Goal: Task Accomplishment & Management: Use online tool/utility

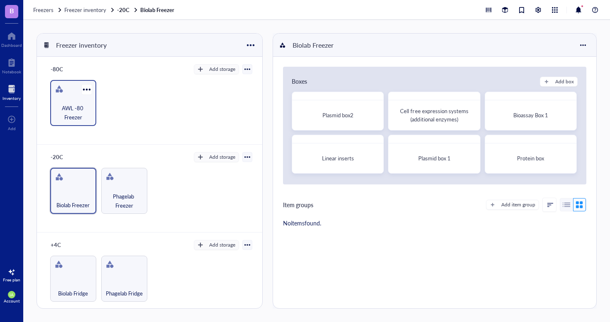
click at [71, 102] on div "AWL -80 Freezer" at bounding box center [73, 103] width 46 height 46
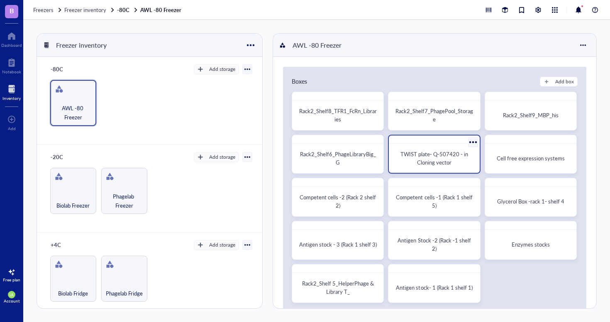
click at [437, 156] on span "TWIST plate- Q-507420 - in Cloning vector" at bounding box center [434, 158] width 69 height 16
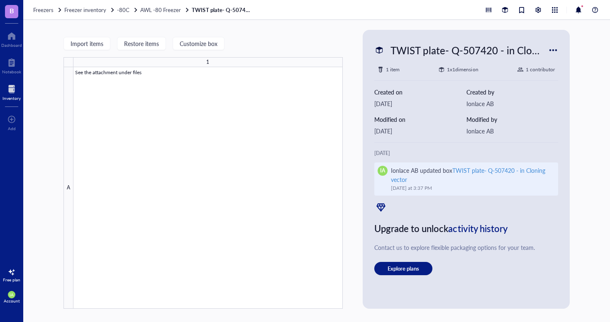
click at [478, 180] on div "Ionlace AB updated box TWIST plate- Q-507420 - in Cloning vector" at bounding box center [470, 175] width 158 height 18
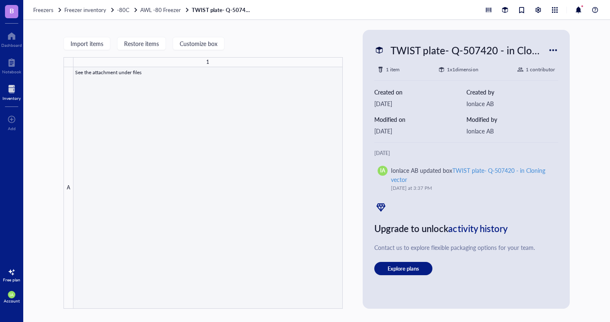
click at [201, 144] on div at bounding box center [207, 188] width 269 height 242
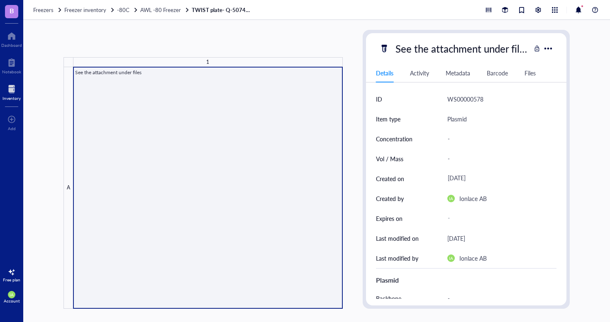
click at [131, 70] on div at bounding box center [207, 188] width 269 height 242
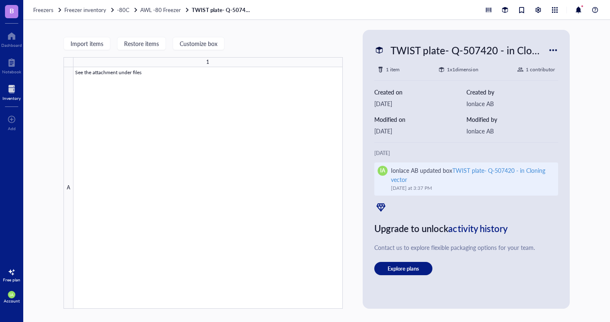
click at [459, 169] on div "TWIST plate- Q-507420 - in Cloning vector" at bounding box center [468, 174] width 155 height 17
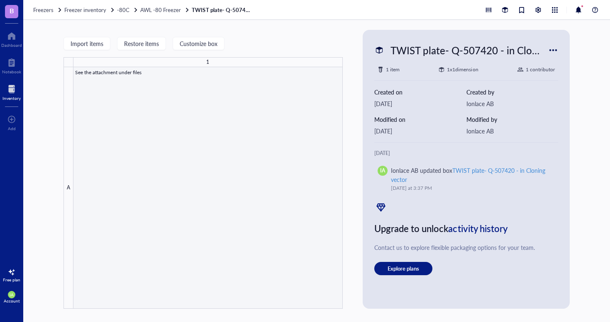
click at [145, 69] on div at bounding box center [207, 188] width 269 height 242
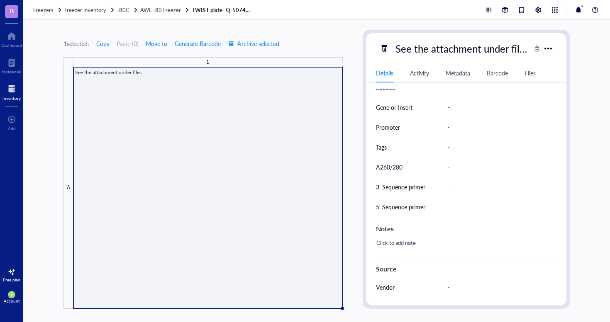
scroll to position [369, 0]
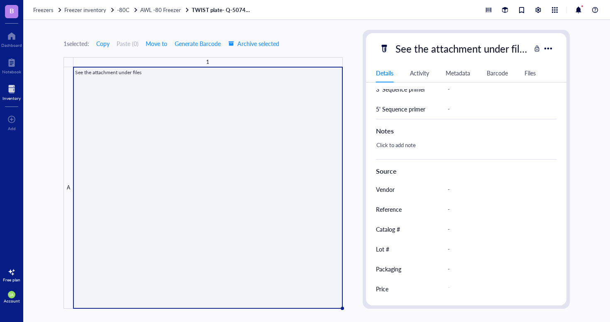
click at [527, 71] on div "Files" at bounding box center [530, 72] width 11 height 9
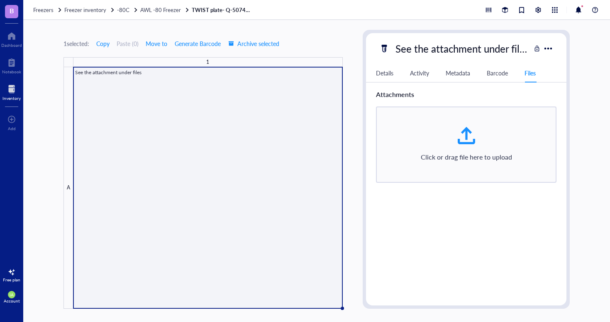
click at [435, 143] on div "Click or drag file here to upload" at bounding box center [466, 145] width 166 height 38
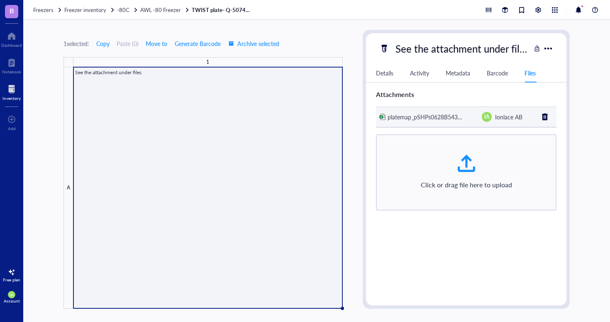
click at [435, 117] on span "platemap_pSHPs0628B543701TB_" at bounding box center [433, 117] width 90 height 8
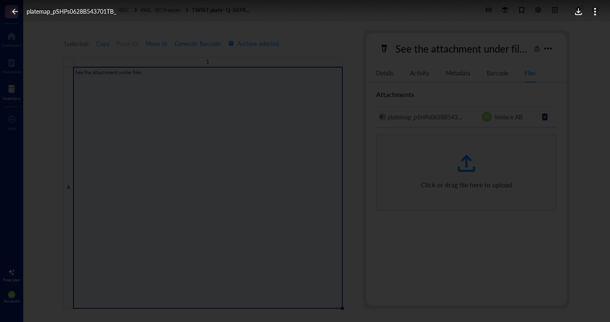
click at [575, 13] on icon at bounding box center [578, 11] width 7 height 7
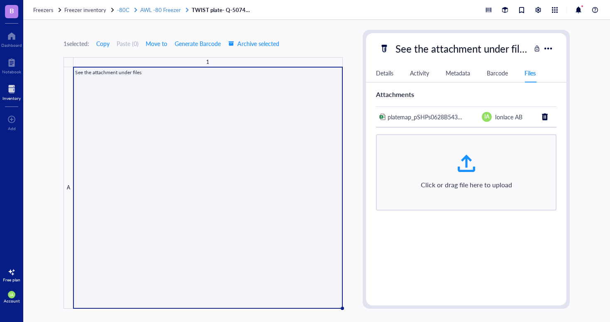
click at [159, 10] on span "AWL -80 Freezer" at bounding box center [160, 10] width 41 height 8
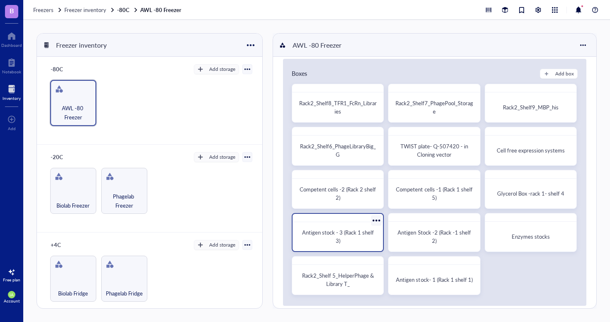
scroll to position [9, 0]
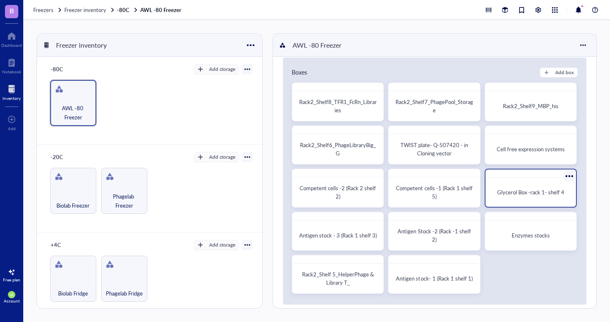
click at [530, 195] on span "Glycerol Box -rack 1- shelf 4" at bounding box center [530, 192] width 67 height 8
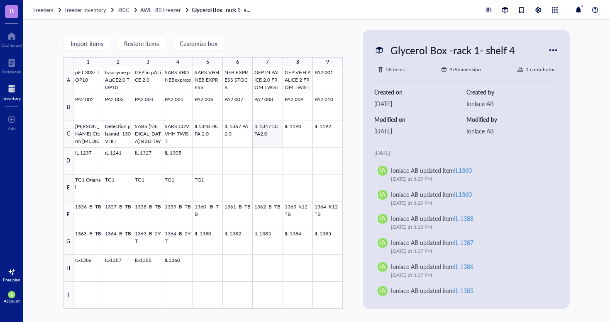
click at [264, 139] on div at bounding box center [207, 188] width 269 height 242
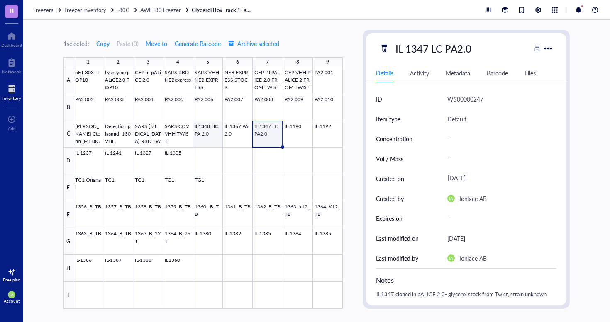
click at [198, 134] on div at bounding box center [207, 188] width 269 height 242
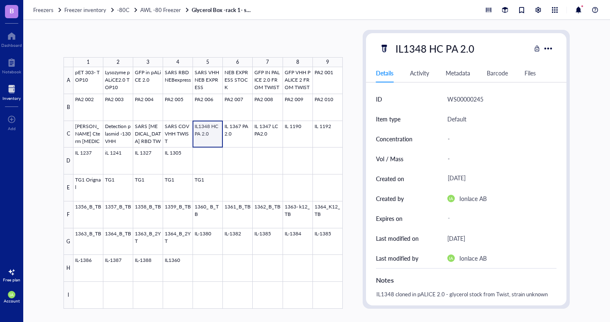
click at [200, 134] on div at bounding box center [207, 188] width 269 height 242
